Goal: Transaction & Acquisition: Purchase product/service

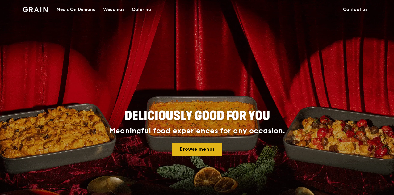
click at [211, 149] on link "Browse menus" at bounding box center [197, 149] width 50 height 13
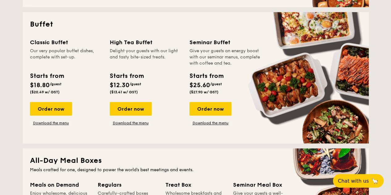
scroll to position [269, 0]
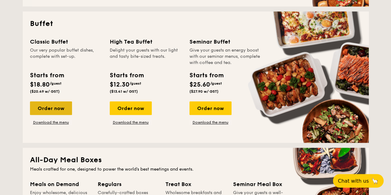
click at [56, 107] on div "Order now" at bounding box center [51, 108] width 42 height 14
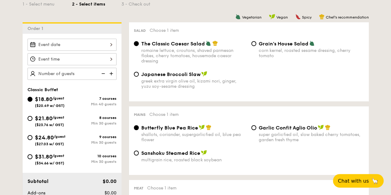
scroll to position [153, 0]
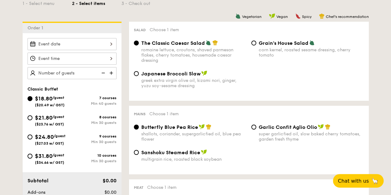
click at [29, 120] on div "$21.80 /guest ($23.76 w/ GST)" at bounding box center [49, 119] width 44 height 13
click at [29, 120] on input "$21.80 /guest ($23.76 w/ GST) 8 courses Min 30 guests" at bounding box center [29, 117] width 5 height 5
radio input "true"
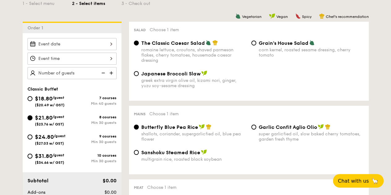
radio input "true"
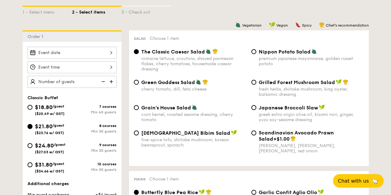
scroll to position [143, 0]
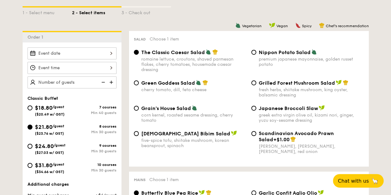
click at [67, 109] on div "$18.80 /guest ($20.49 w/ GST)" at bounding box center [49, 109] width 44 height 13
click at [32, 109] on input "$18.80 /guest ($20.49 w/ GST) 7 courses Min 40 guests" at bounding box center [29, 107] width 5 height 5
radio input "true"
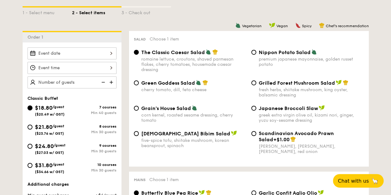
radio input "true"
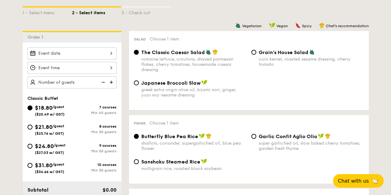
click at [57, 136] on div "$21.80 /guest ($23.76 w/ GST) 8 courses Min 30 guests" at bounding box center [72, 131] width 94 height 17
click at [61, 129] on div "$21.80 /guest ($23.76 w/ GST)" at bounding box center [49, 129] width 29 height 13
click at [32, 129] on input "$21.80 /guest ($23.76 w/ GST) 8 courses Min 30 guests" at bounding box center [29, 126] width 5 height 5
radio input "true"
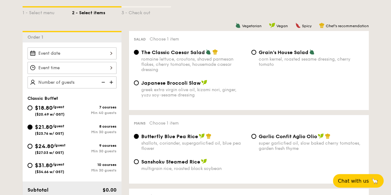
radio input "true"
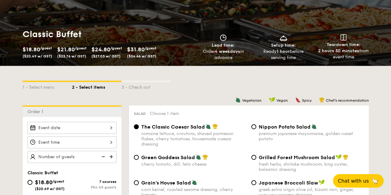
scroll to position [58, 0]
